Goal: Task Accomplishment & Management: Use online tool/utility

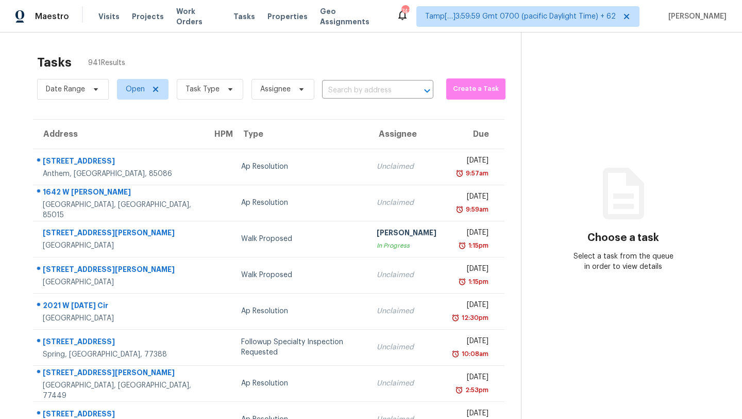
click at [393, 59] on div "Tasks 941 Results" at bounding box center [279, 62] width 484 height 27
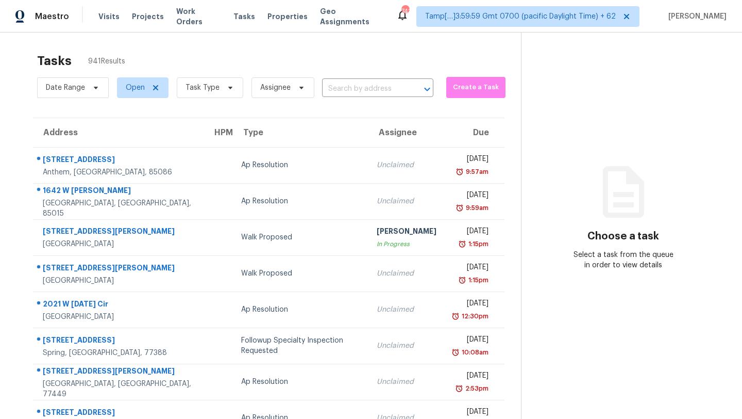
click at [198, 111] on section "Tasks 941 Results Date Range Open Task Type Assignee ​ Create a Task Address HP…" at bounding box center [268, 291] width 505 height 488
click at [208, 95] on span "Task Type" at bounding box center [210, 87] width 67 height 21
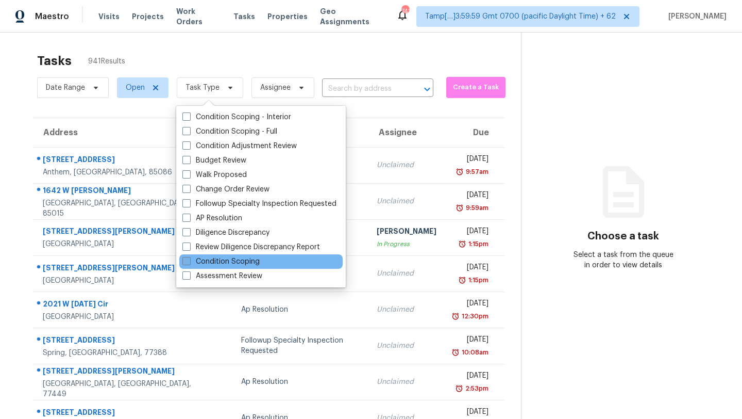
click at [247, 259] on label "Condition Scoping" at bounding box center [221, 261] width 77 height 10
click at [189, 259] on input "Condition Scoping" at bounding box center [186, 259] width 7 height 7
checkbox input "true"
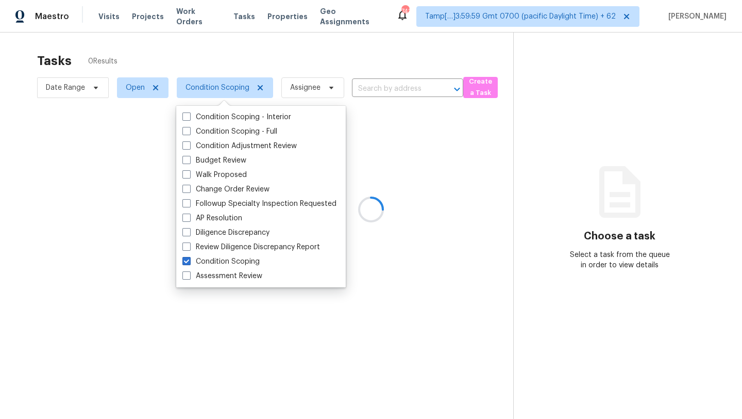
click at [306, 62] on div at bounding box center [371, 209] width 742 height 419
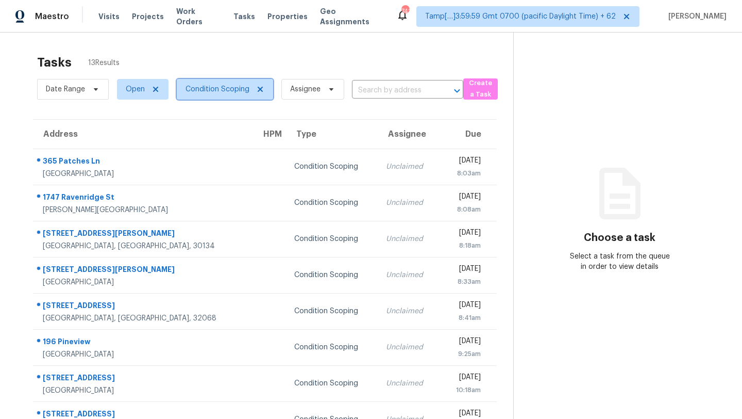
click at [221, 97] on span "Condition Scoping" at bounding box center [225, 89] width 96 height 21
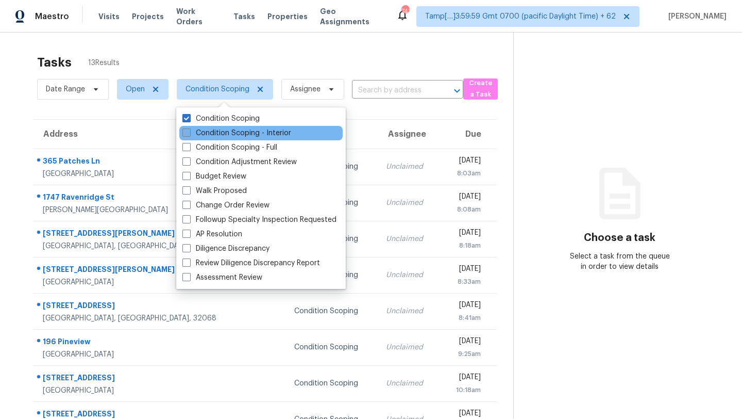
click at [236, 130] on label "Condition Scoping - Interior" at bounding box center [237, 133] width 109 height 10
click at [189, 130] on input "Condition Scoping - Interior" at bounding box center [186, 131] width 7 height 7
checkbox input "true"
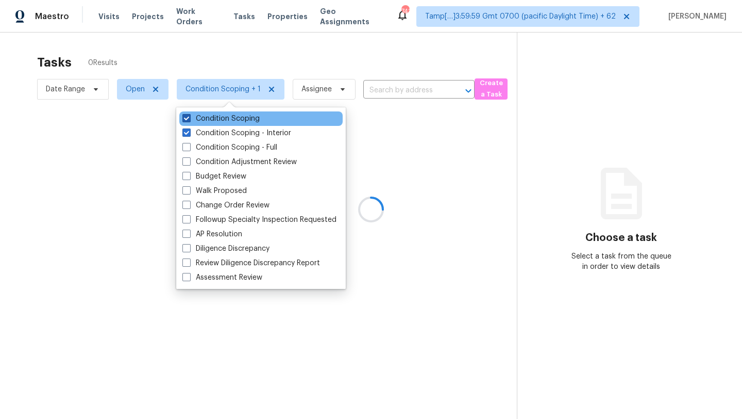
click at [236, 120] on label "Condition Scoping" at bounding box center [221, 118] width 77 height 10
click at [189, 120] on input "Condition Scoping" at bounding box center [186, 116] width 7 height 7
checkbox input "false"
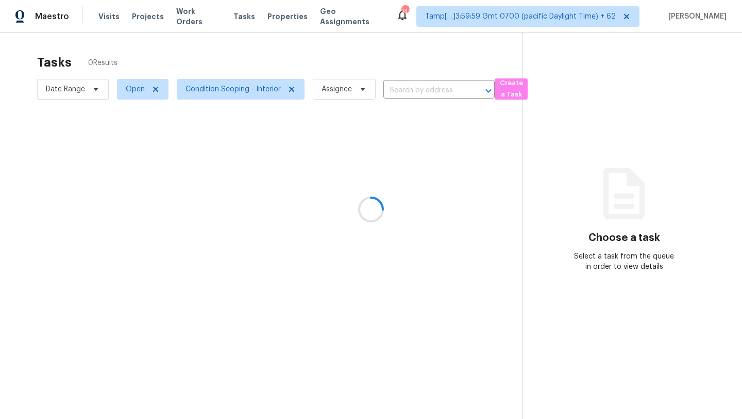
click at [290, 62] on div at bounding box center [371, 209] width 742 height 419
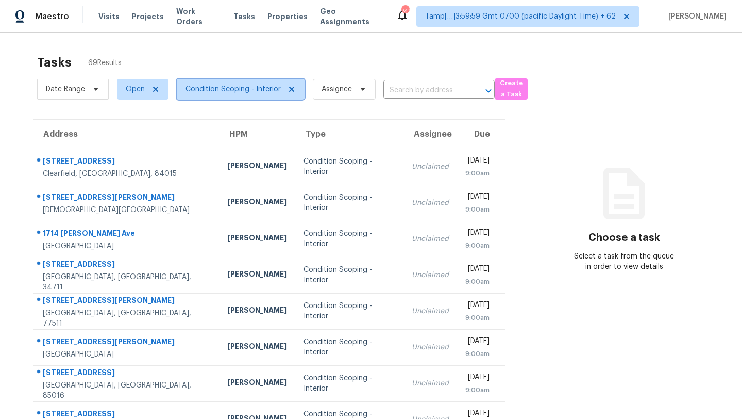
click at [224, 94] on span "Condition Scoping - Interior" at bounding box center [241, 89] width 128 height 21
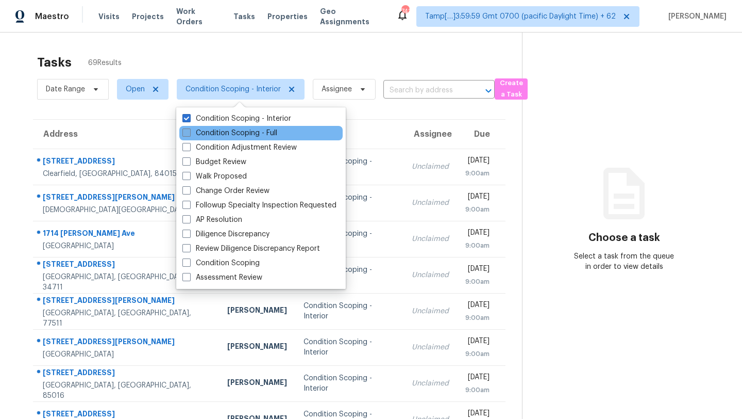
click at [238, 135] on label "Condition Scoping - Full" at bounding box center [230, 133] width 95 height 10
click at [189, 135] on input "Condition Scoping - Full" at bounding box center [186, 131] width 7 height 7
checkbox input "true"
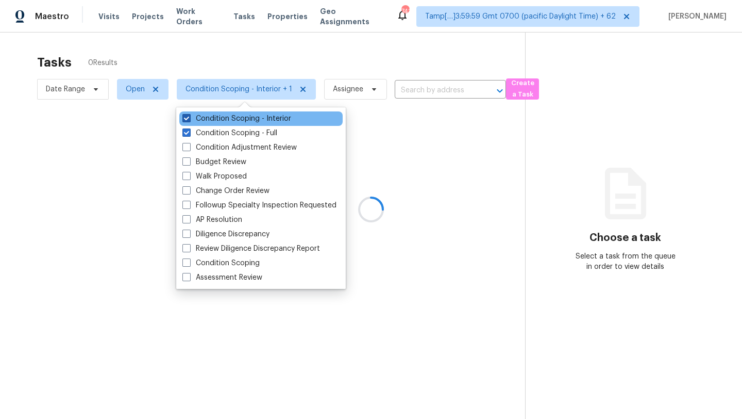
click at [239, 117] on label "Condition Scoping - Interior" at bounding box center [237, 118] width 109 height 10
click at [189, 117] on input "Condition Scoping - Interior" at bounding box center [186, 116] width 7 height 7
checkbox input "false"
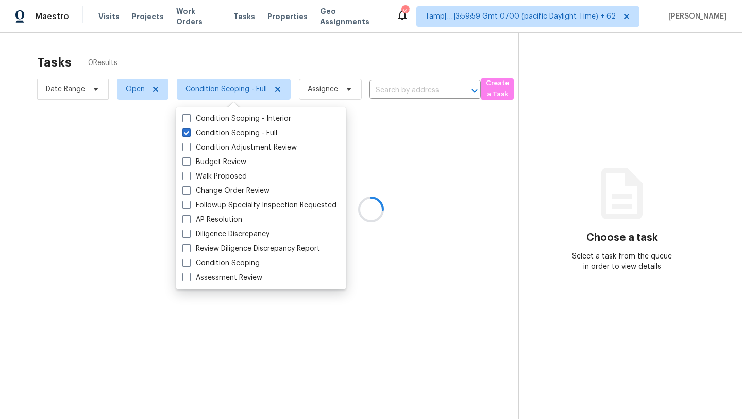
click at [313, 52] on div at bounding box center [371, 209] width 742 height 419
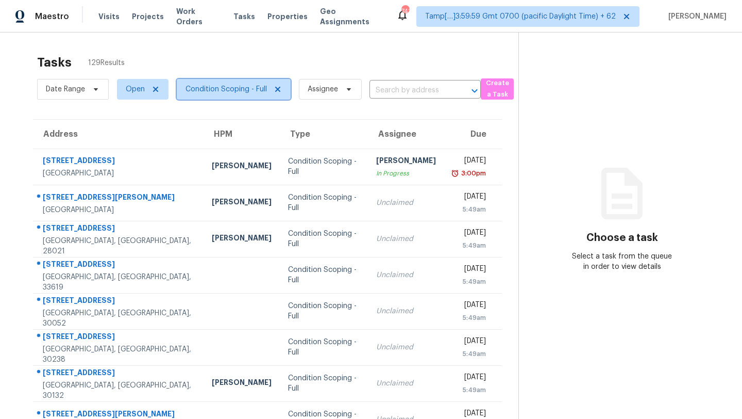
click at [232, 90] on span "Condition Scoping - Full" at bounding box center [226, 89] width 81 height 10
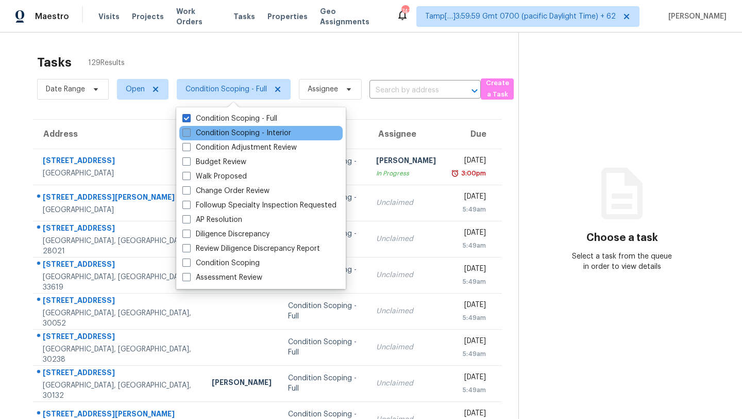
click at [232, 128] on label "Condition Scoping - Interior" at bounding box center [237, 133] width 109 height 10
click at [189, 128] on input "Condition Scoping - Interior" at bounding box center [186, 131] width 7 height 7
checkbox input "true"
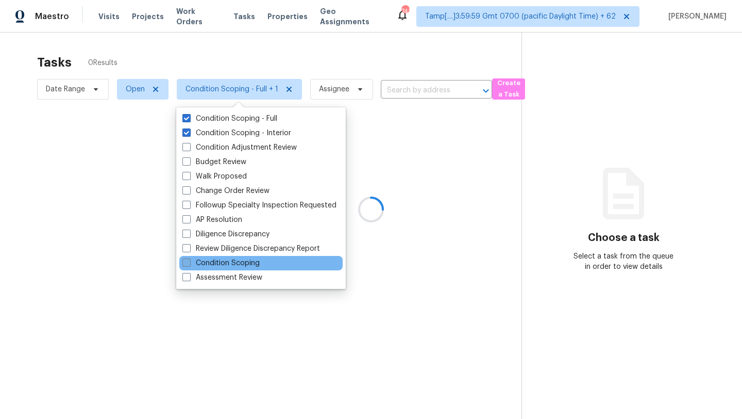
click at [237, 261] on label "Condition Scoping" at bounding box center [221, 263] width 77 height 10
click at [189, 261] on input "Condition Scoping" at bounding box center [186, 261] width 7 height 7
checkbox input "true"
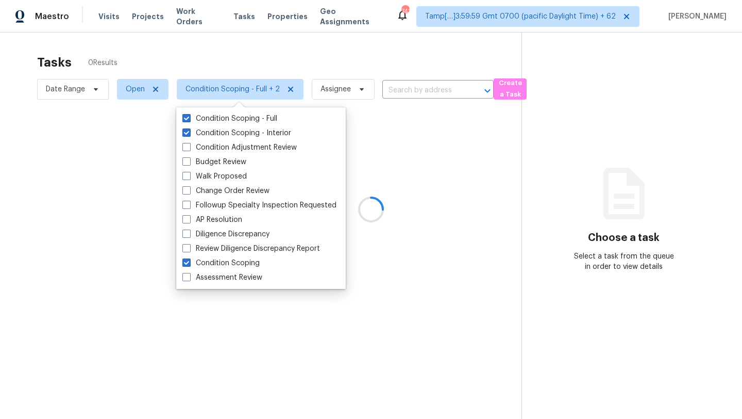
click at [310, 62] on div at bounding box center [371, 209] width 742 height 419
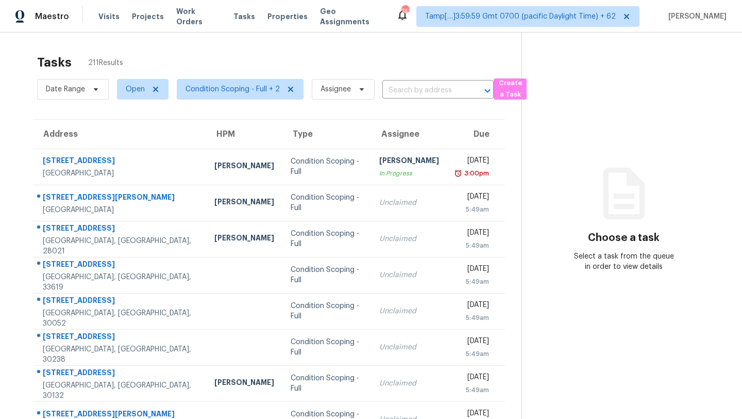
click at [357, 50] on div "Tasks 211 Results" at bounding box center [279, 62] width 485 height 27
click at [375, 69] on div "Tasks 211 Results" at bounding box center [279, 62] width 485 height 27
click at [359, 55] on div "Tasks 211 Results" at bounding box center [279, 62] width 485 height 27
